Goal: Task Accomplishment & Management: Complete application form

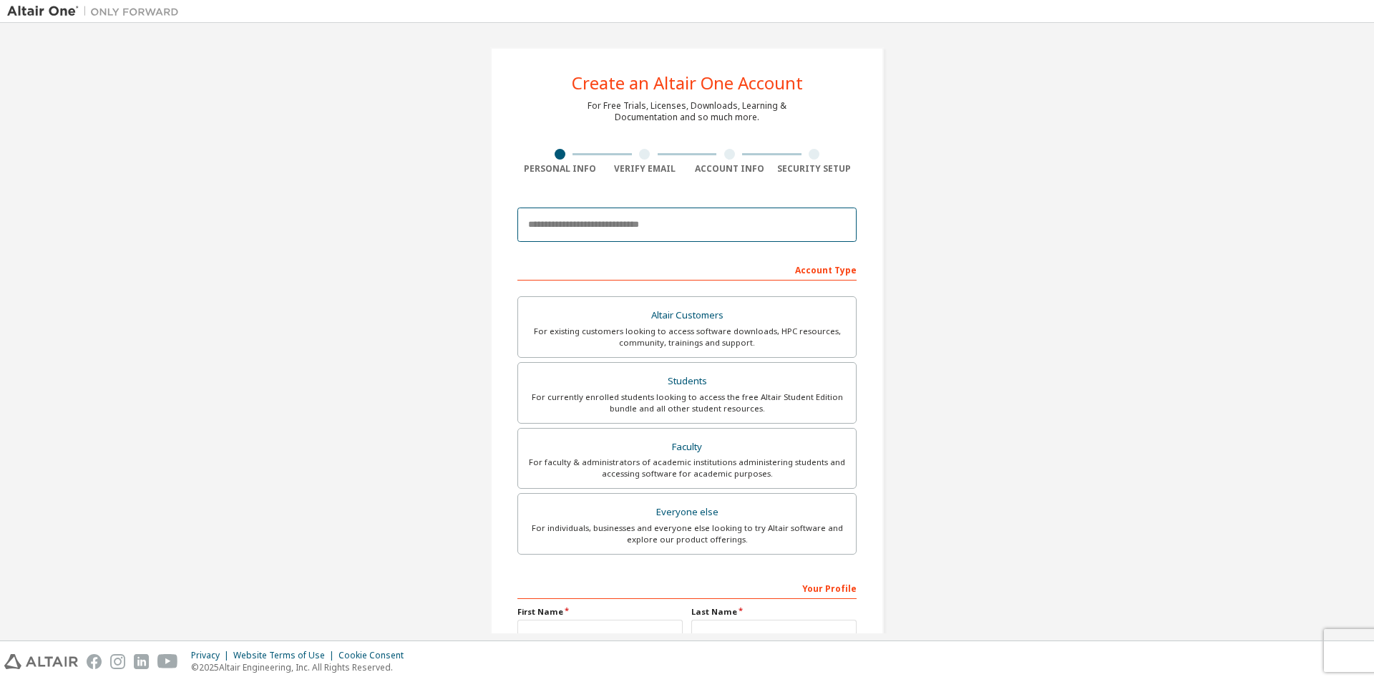
click at [670, 225] on input "email" at bounding box center [686, 224] width 339 height 34
type input "**********"
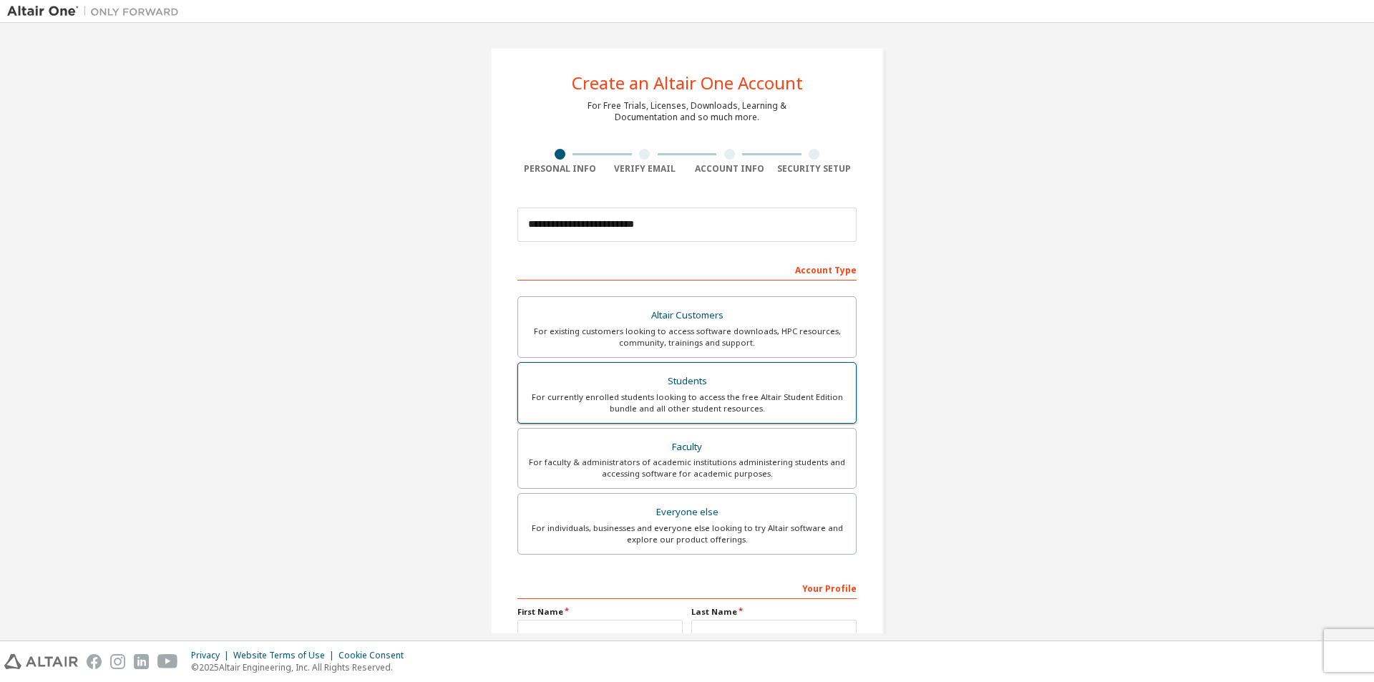
click at [667, 377] on div "Students" at bounding box center [687, 381] width 320 height 20
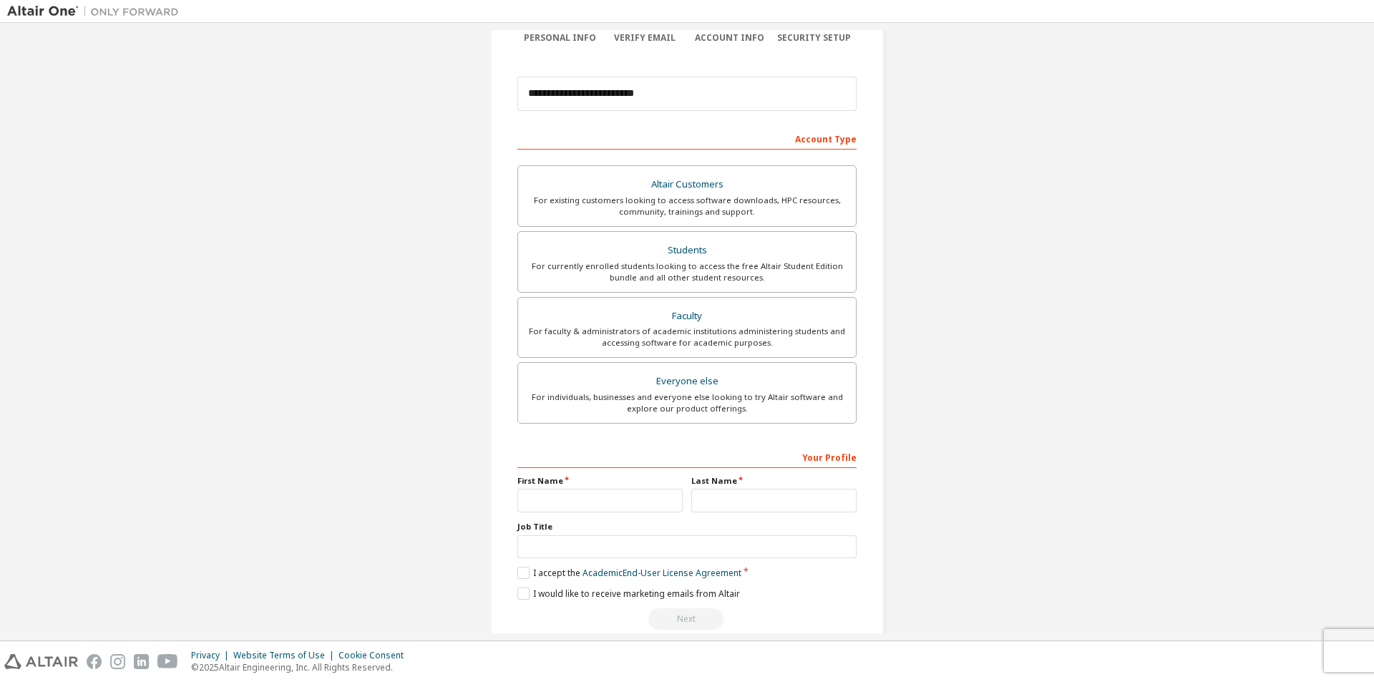
scroll to position [155, 0]
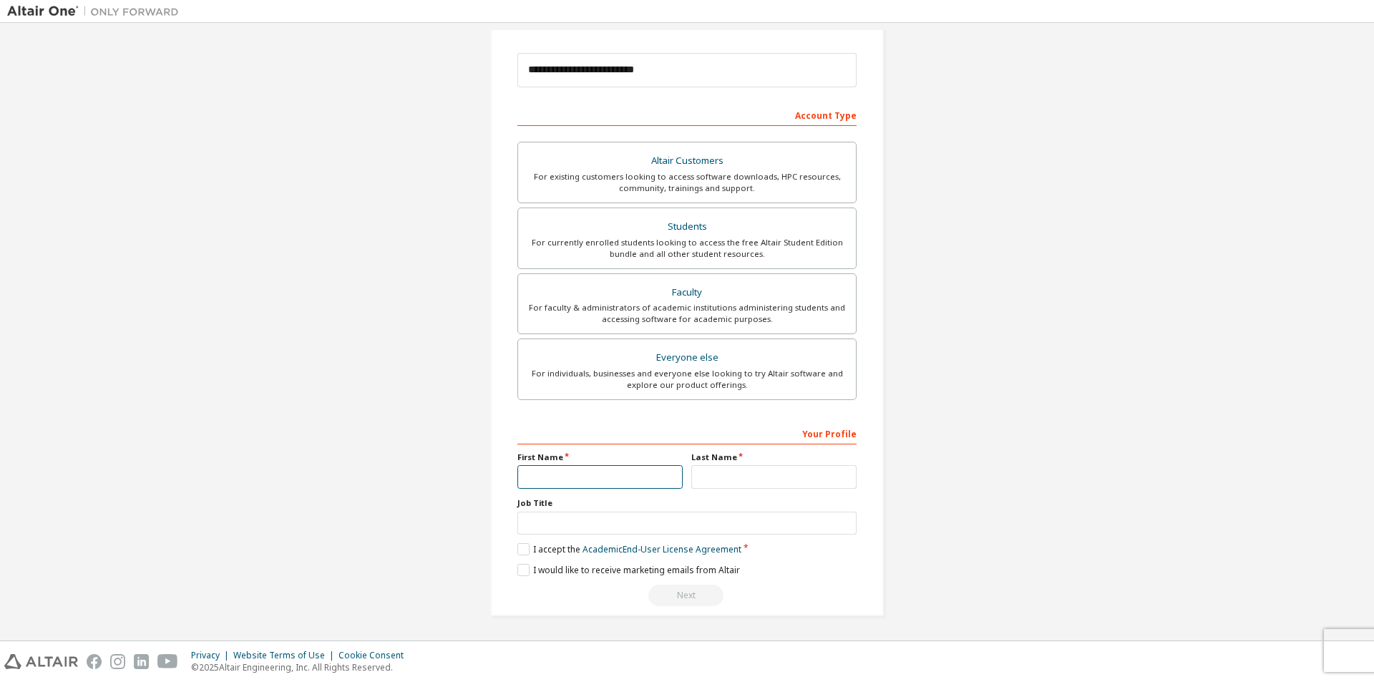
click at [544, 471] on input "text" at bounding box center [599, 477] width 165 height 24
type input "*"
type input "**"
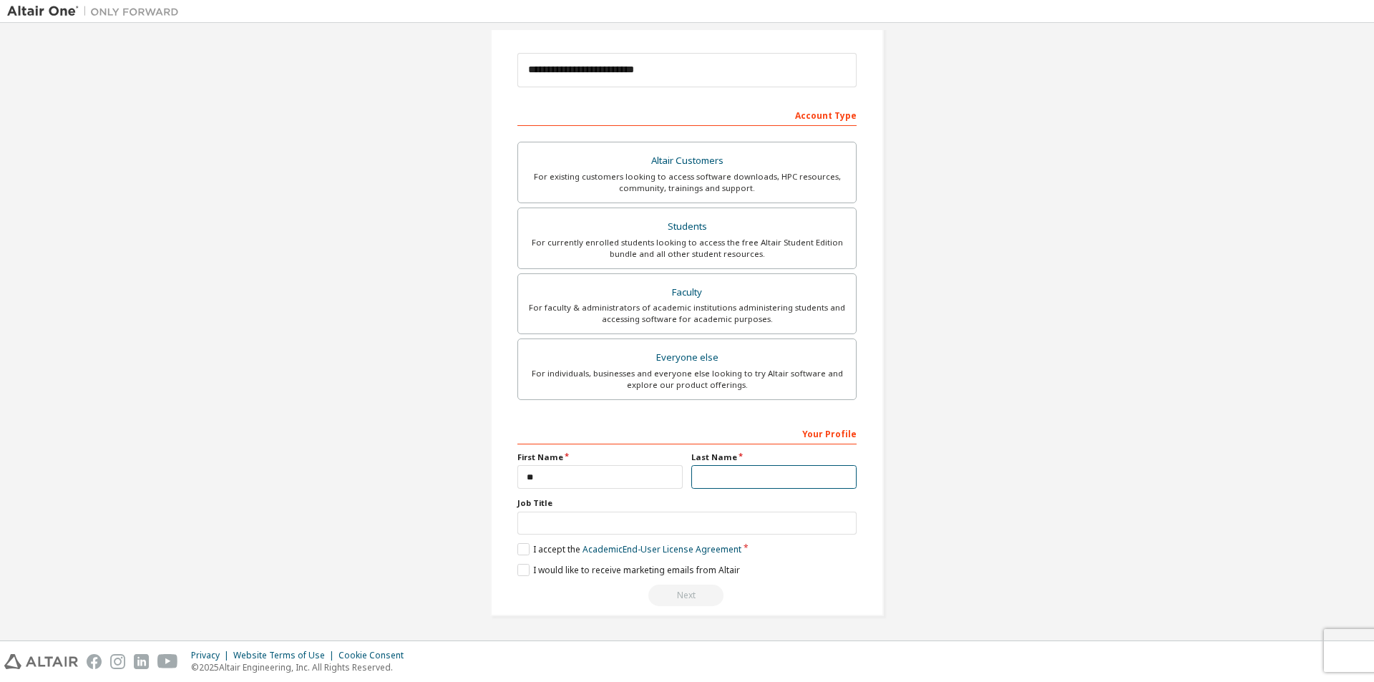
click at [755, 482] on input "text" at bounding box center [773, 477] width 165 height 24
type input "*"
click at [716, 522] on input "text" at bounding box center [686, 523] width 339 height 24
type input "*"
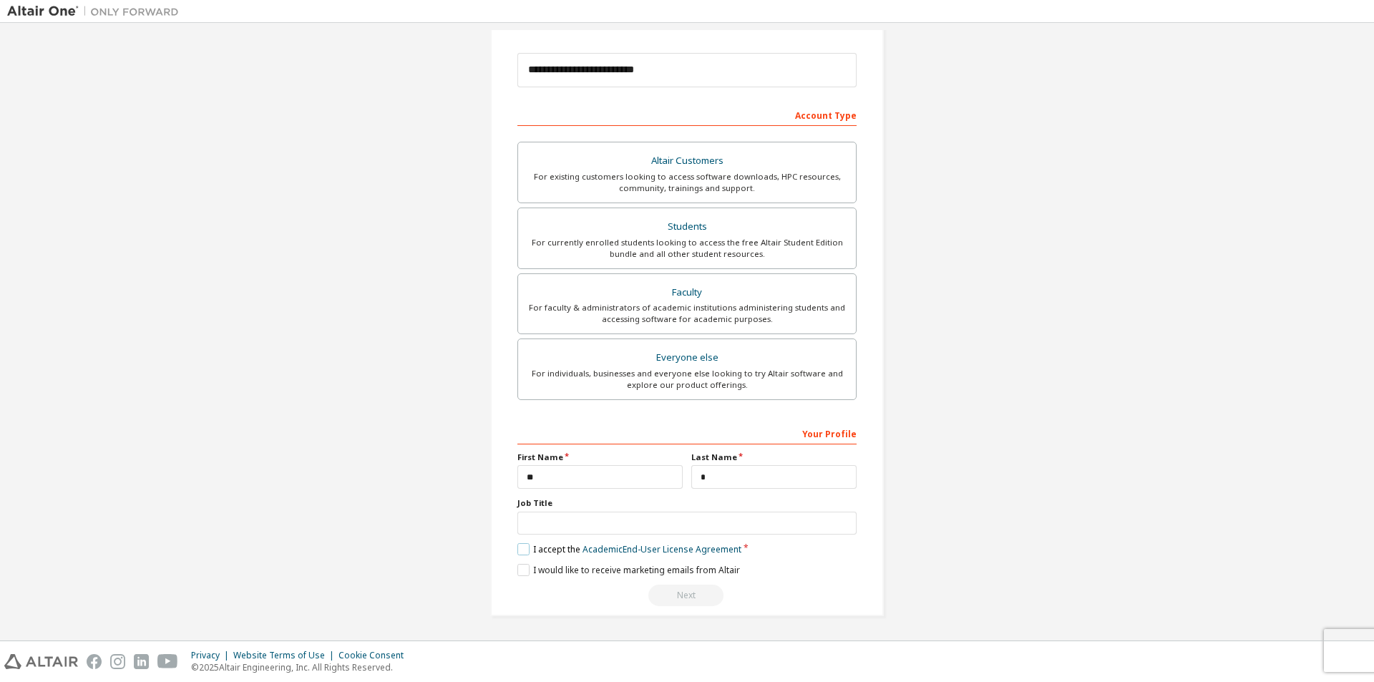
click at [527, 548] on label "I accept the Academic End-User License Agreement" at bounding box center [629, 549] width 224 height 12
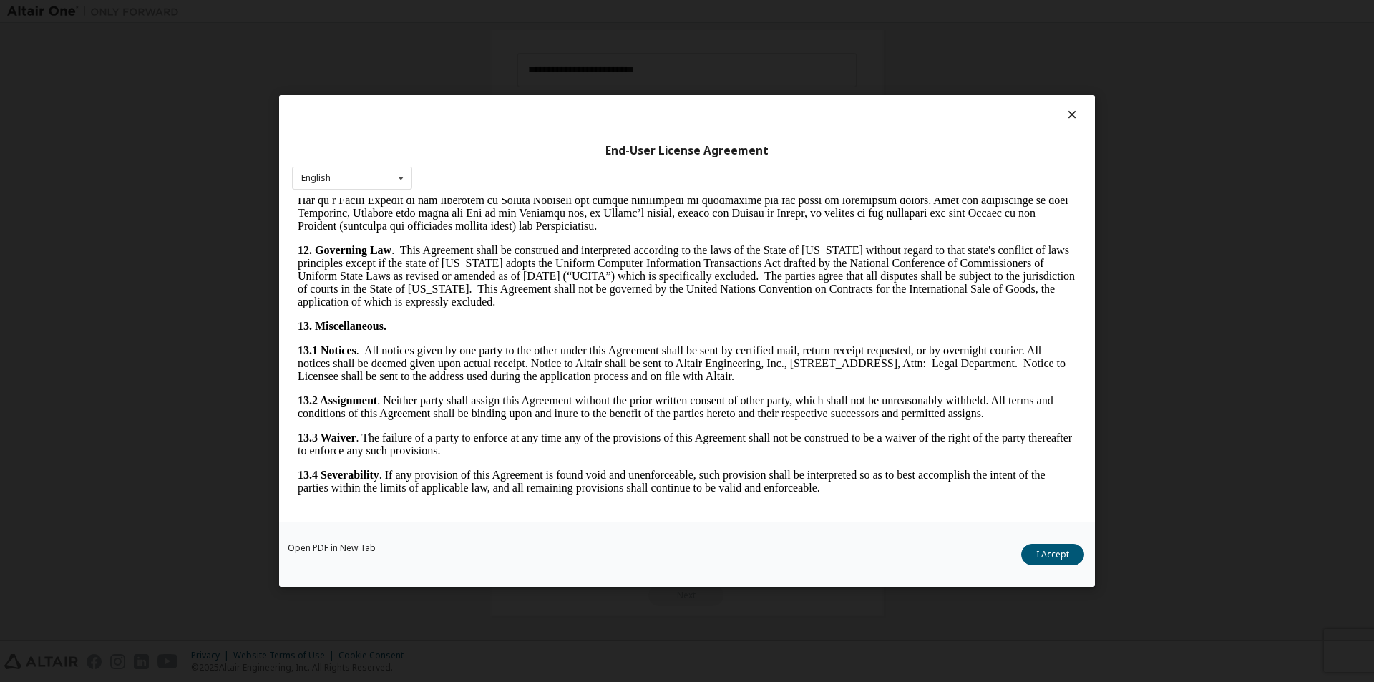
scroll to position [2144, 0]
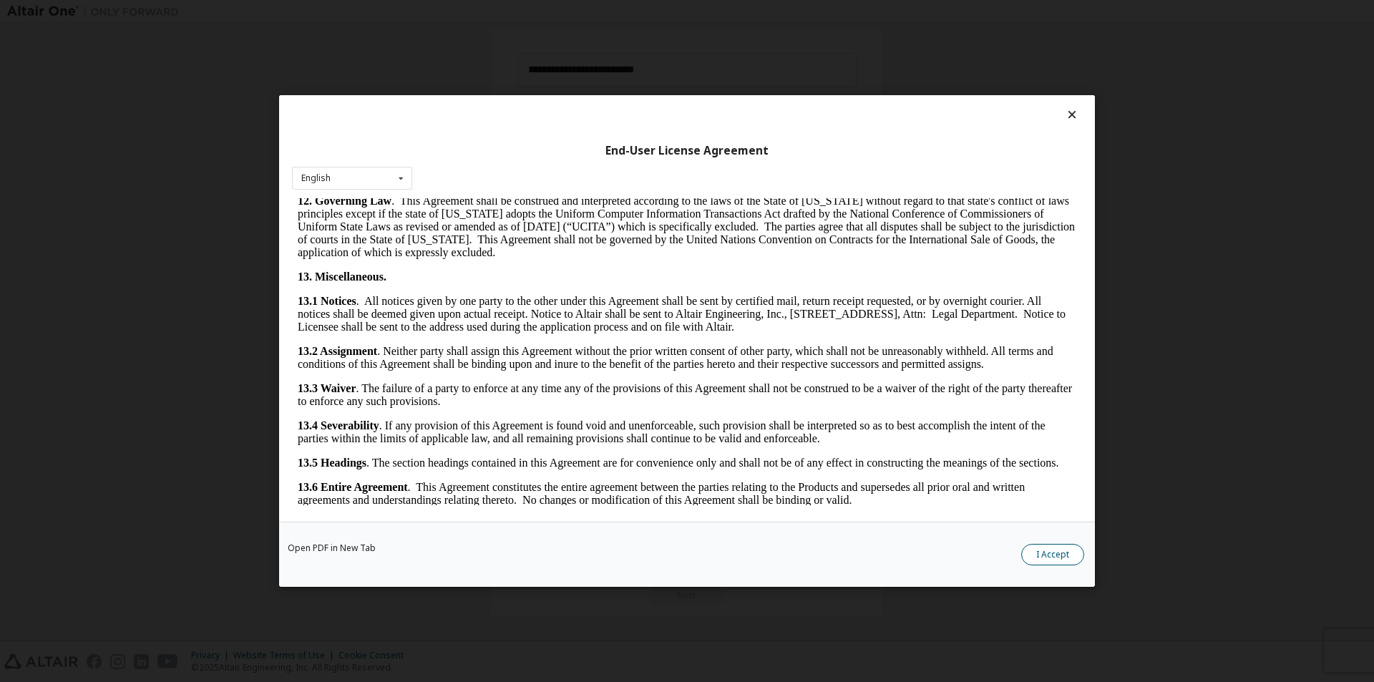
click at [1057, 552] on button "I Accept" at bounding box center [1052, 554] width 63 height 21
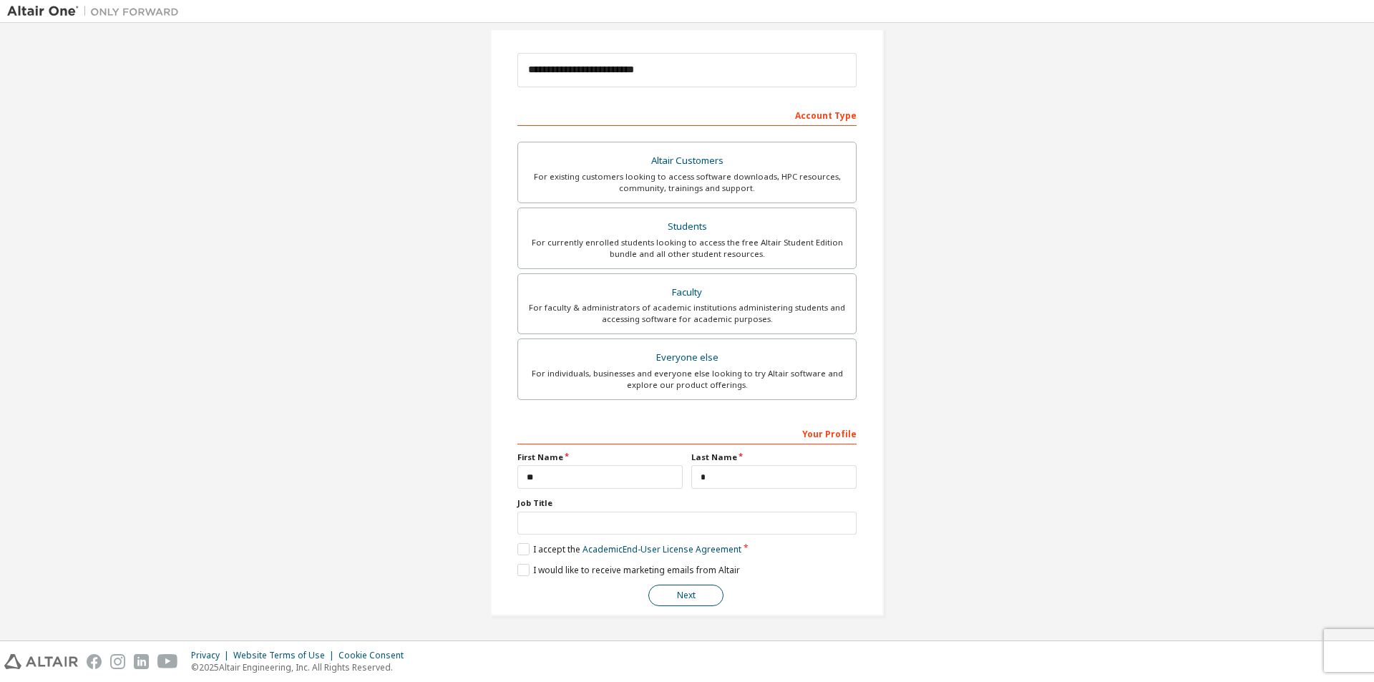
click at [662, 599] on button "Next" at bounding box center [685, 594] width 75 height 21
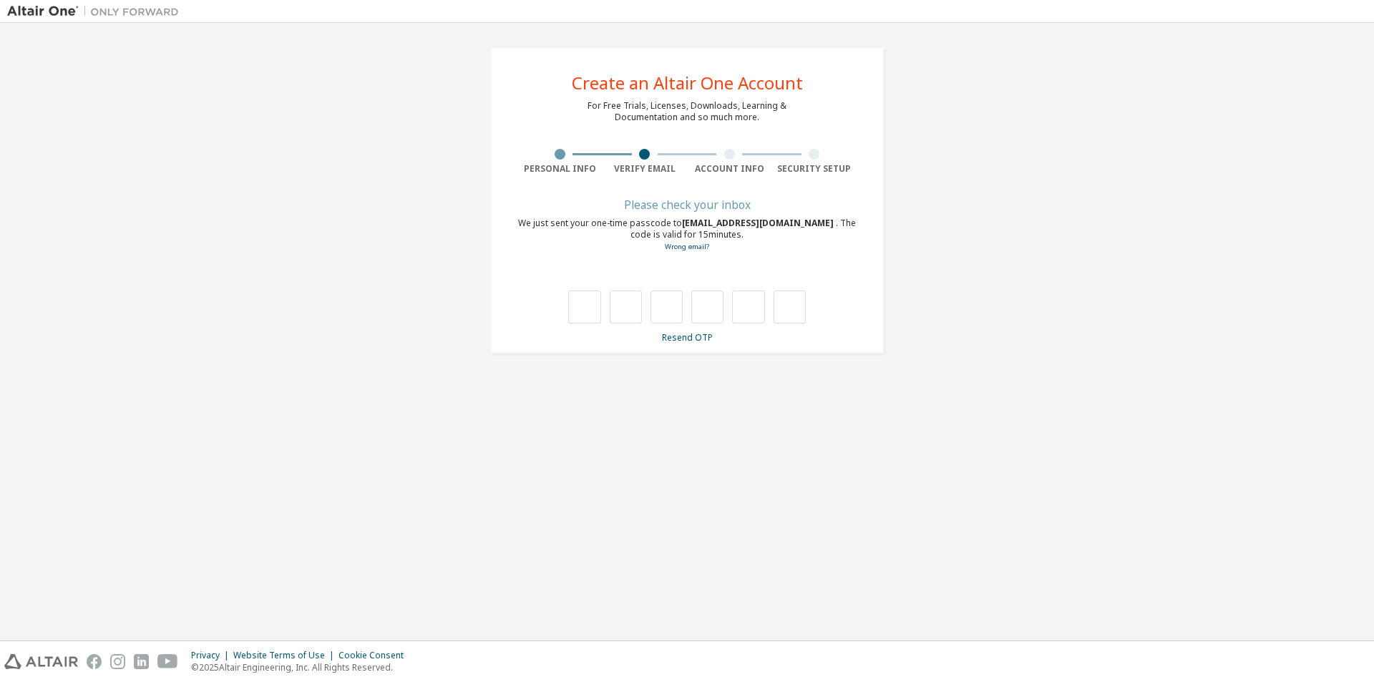
scroll to position [0, 0]
type input "*"
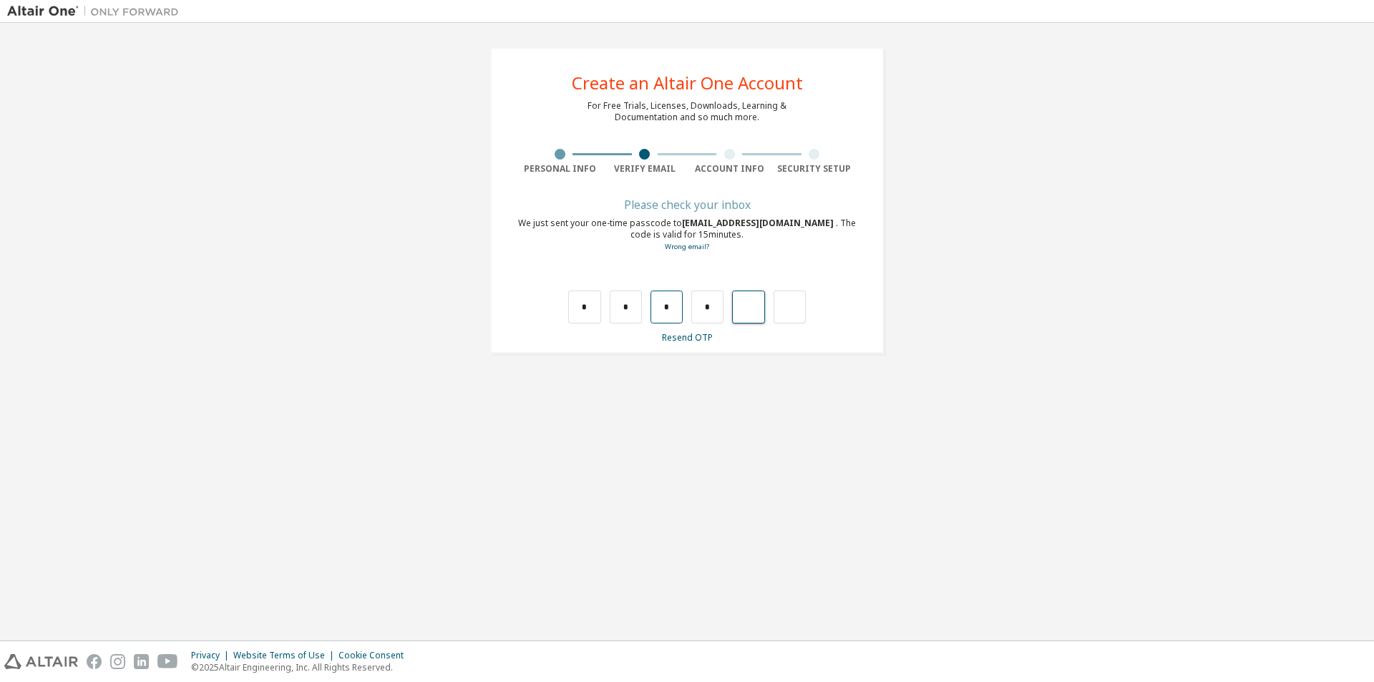
type input "*"
